Goal: Transaction & Acquisition: Subscribe to service/newsletter

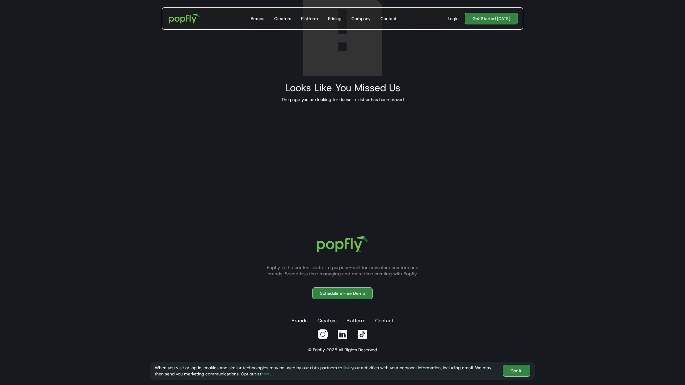
scroll to position [173, 0]
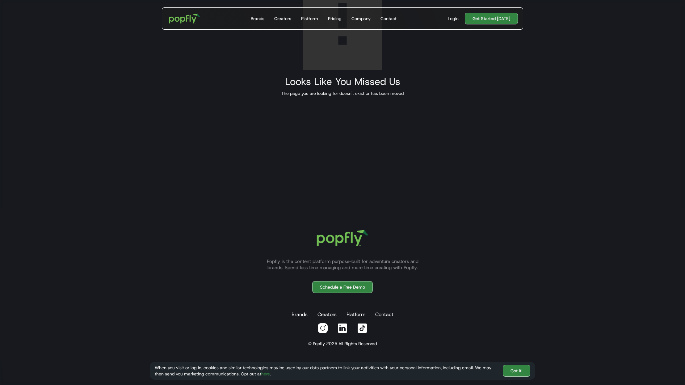
click at [496, 20] on link "Get Started [DATE]" at bounding box center [491, 19] width 53 height 12
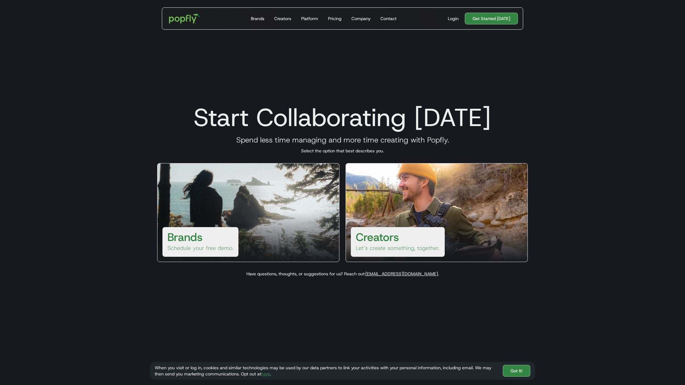
click at [206, 236] on div "Brands Schedule your free demo." at bounding box center [201, 242] width 76 height 30
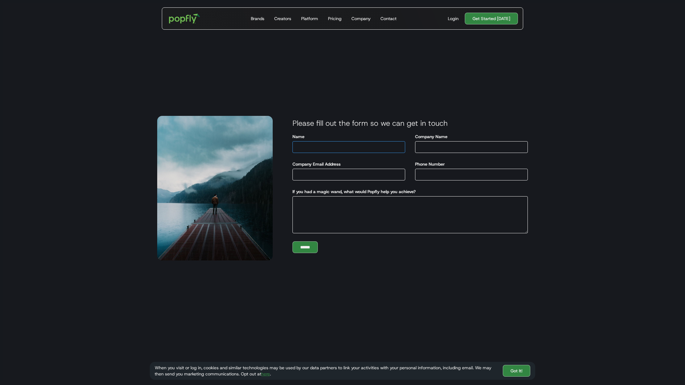
click at [299, 150] on input "Name" at bounding box center [349, 147] width 113 height 12
click at [255, 19] on div "Brands" at bounding box center [258, 18] width 14 height 6
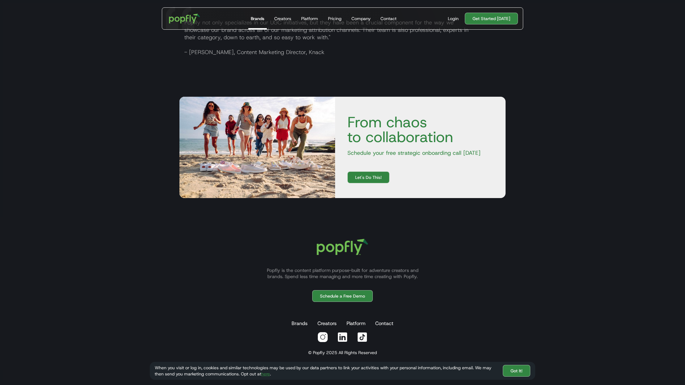
scroll to position [1145, 0]
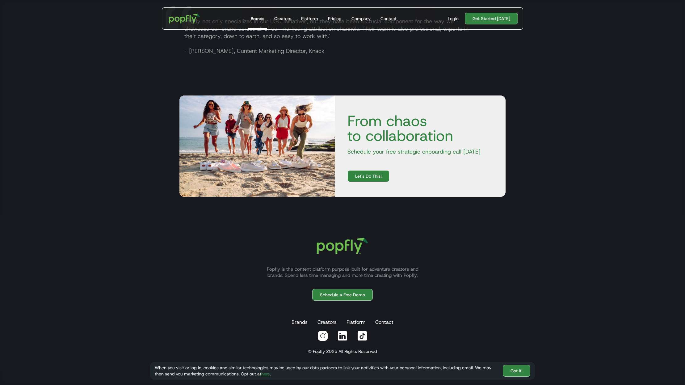
click at [359, 174] on link "Let's Do This!" at bounding box center [369, 176] width 42 height 12
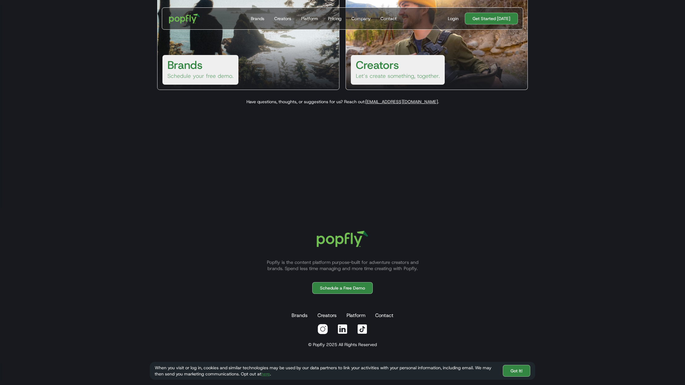
scroll to position [173, 0]
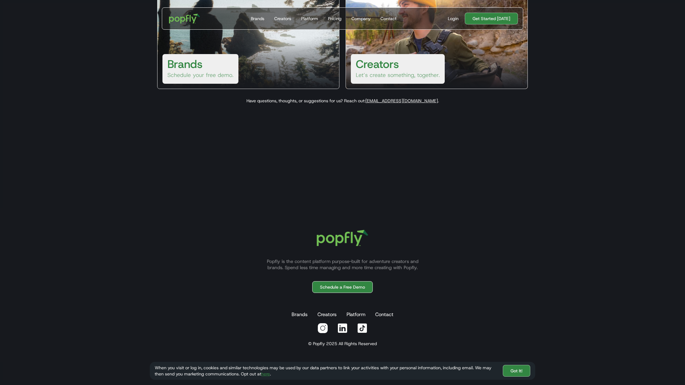
click at [358, 290] on link "Schedule a Free Demo" at bounding box center [342, 287] width 61 height 12
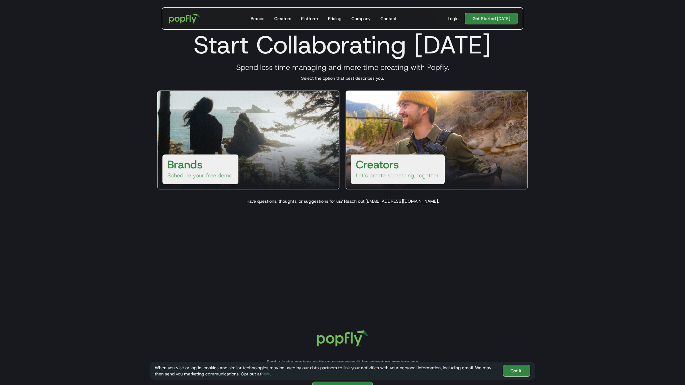
click at [280, 163] on div at bounding box center [249, 164] width 182 height 49
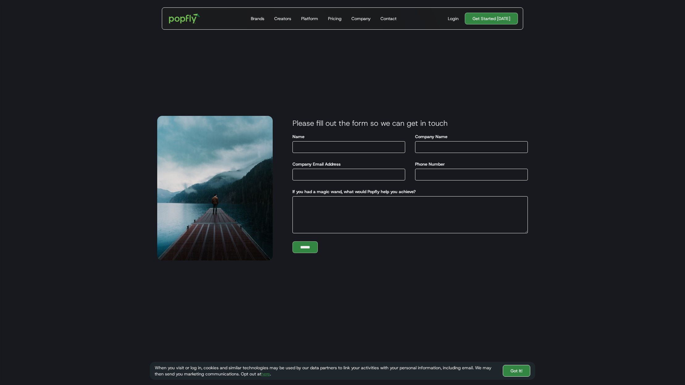
click at [511, 371] on link "Got It!" at bounding box center [517, 371] width 28 height 12
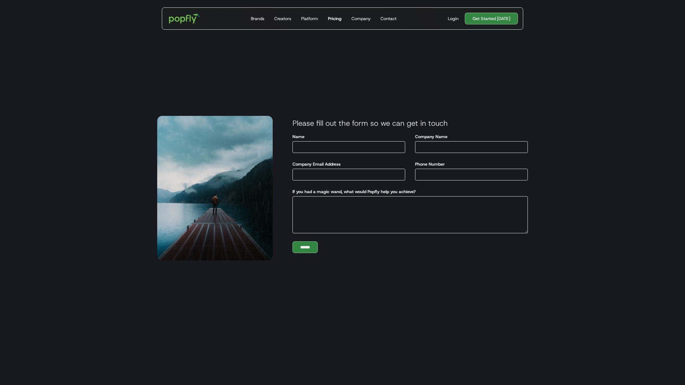
click at [332, 18] on div "Pricing" at bounding box center [335, 18] width 14 height 6
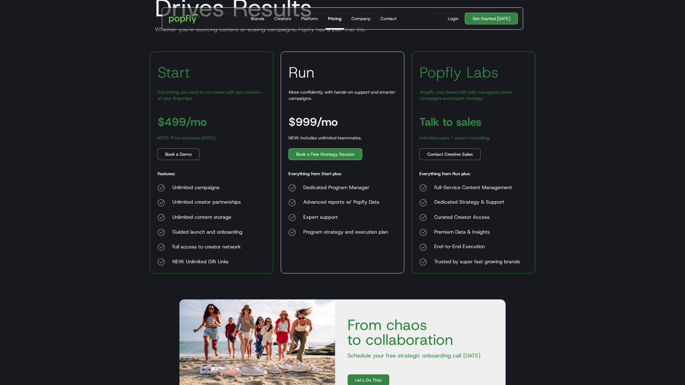
scroll to position [77, 0]
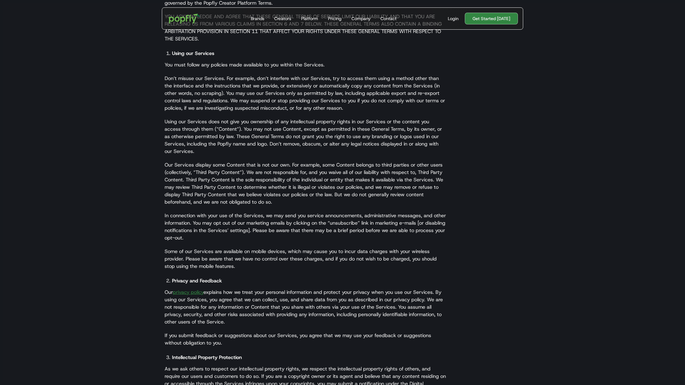
scroll to position [257, 0]
